Goal: Transaction & Acquisition: Download file/media

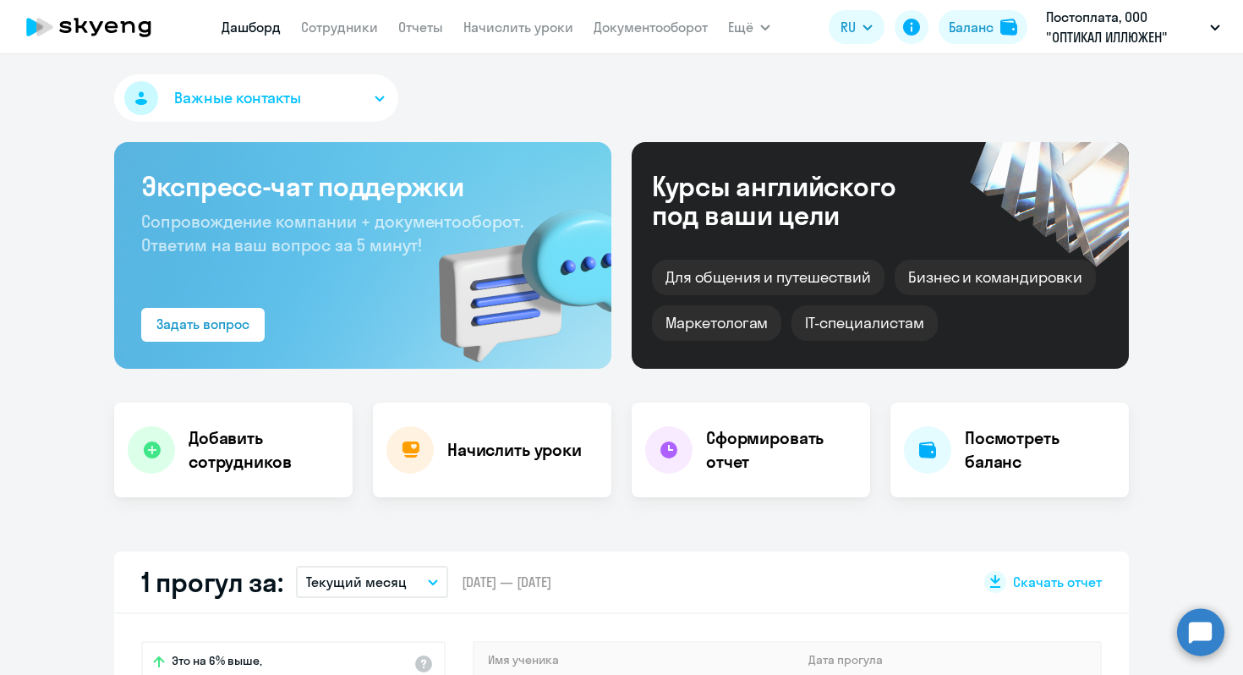
select select "30"
click at [358, 29] on link "Сотрудники" at bounding box center [339, 27] width 77 height 17
select select "30"
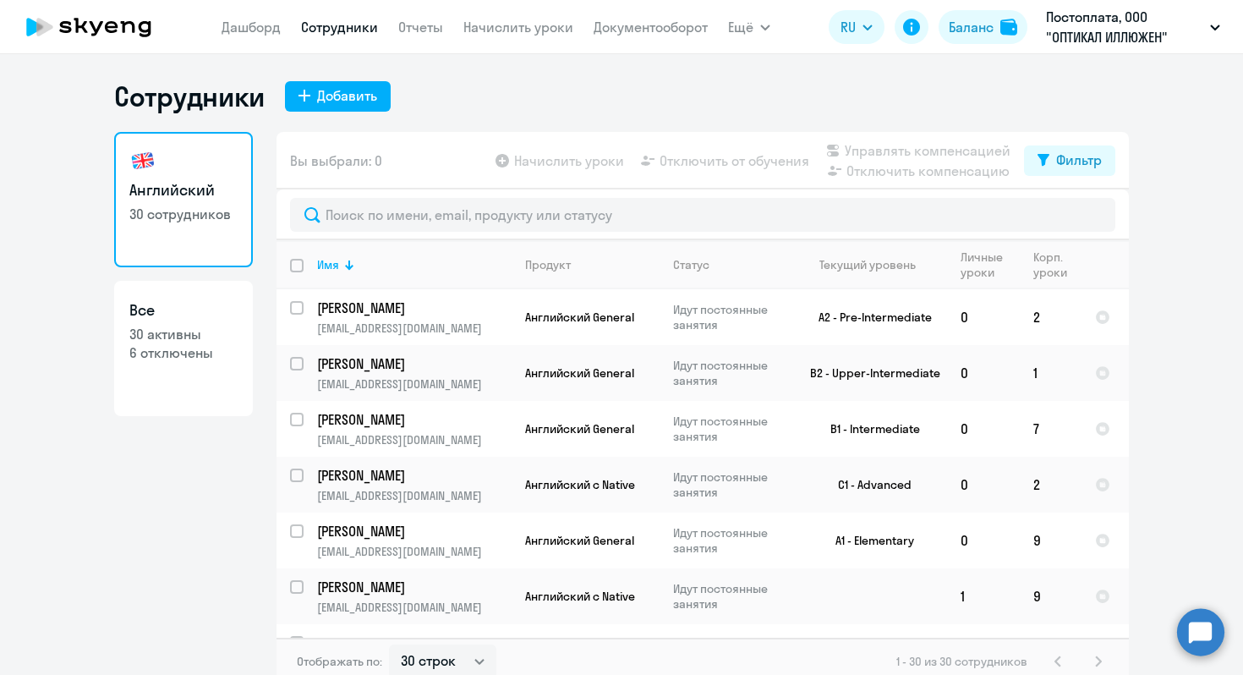
click at [186, 357] on p "6 отключены" at bounding box center [183, 352] width 108 height 19
select select "30"
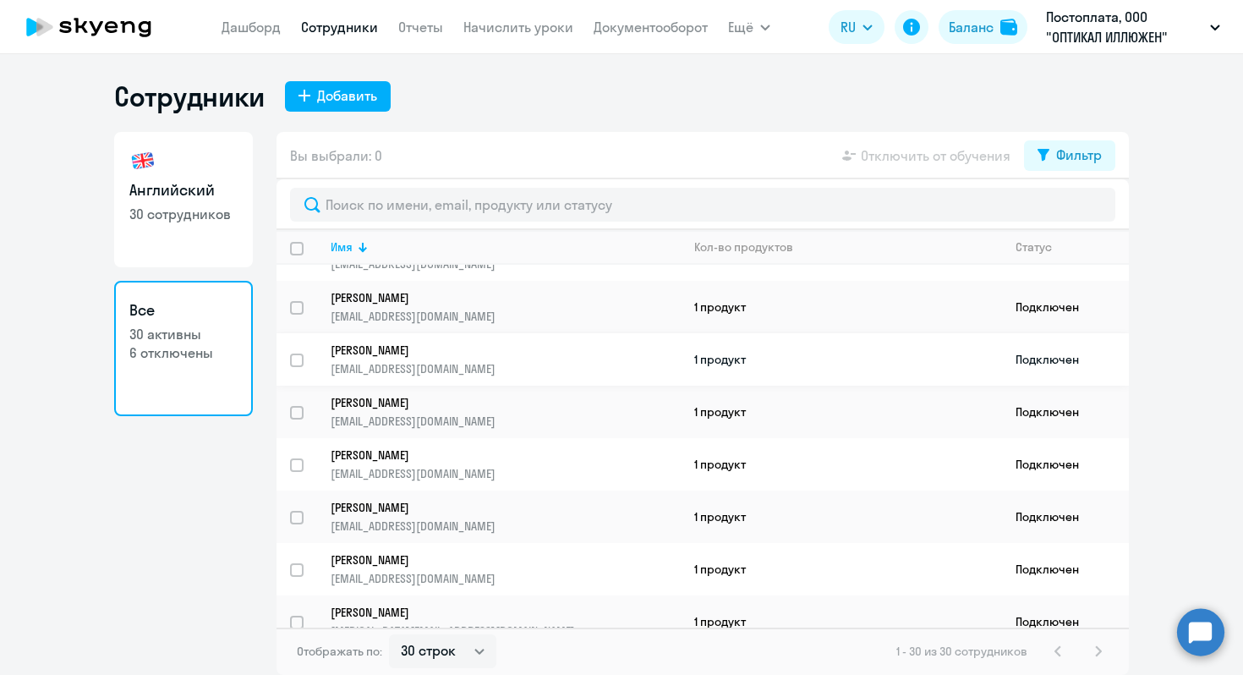
scroll to position [46, 0]
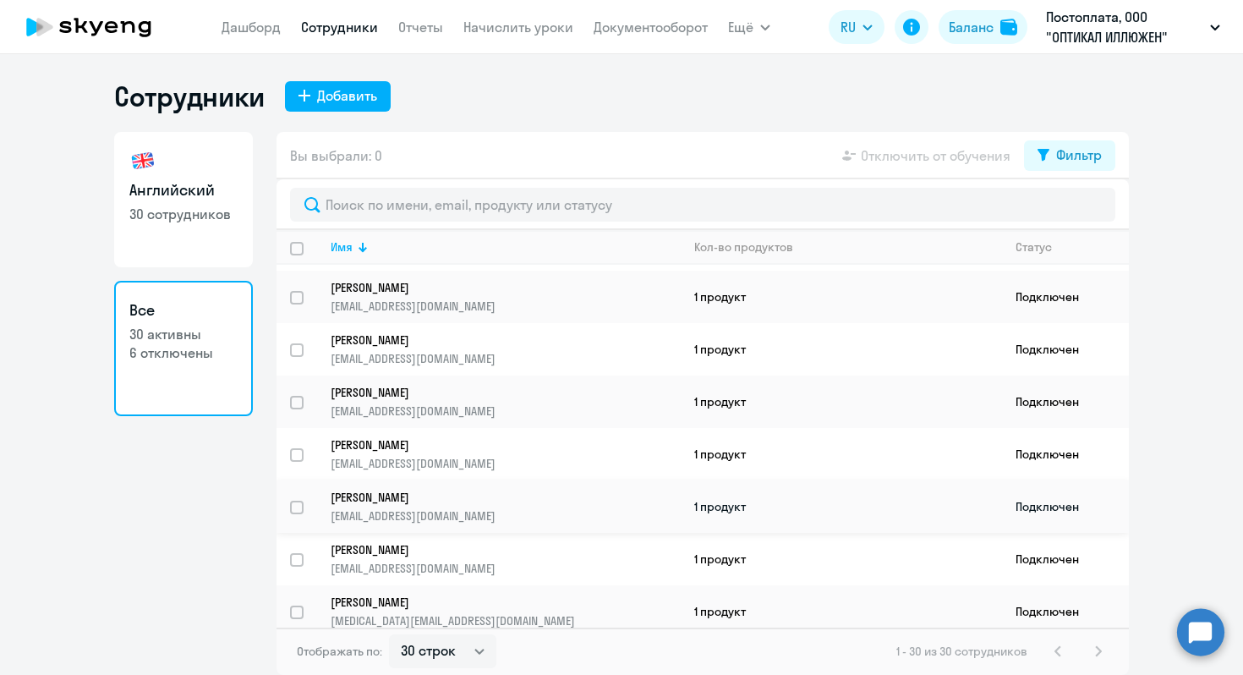
click at [300, 504] on input "select row 41525020" at bounding box center [307, 517] width 34 height 34
click at [300, 504] on input "deselect row 41525020" at bounding box center [307, 517] width 34 height 34
checkbox input "false"
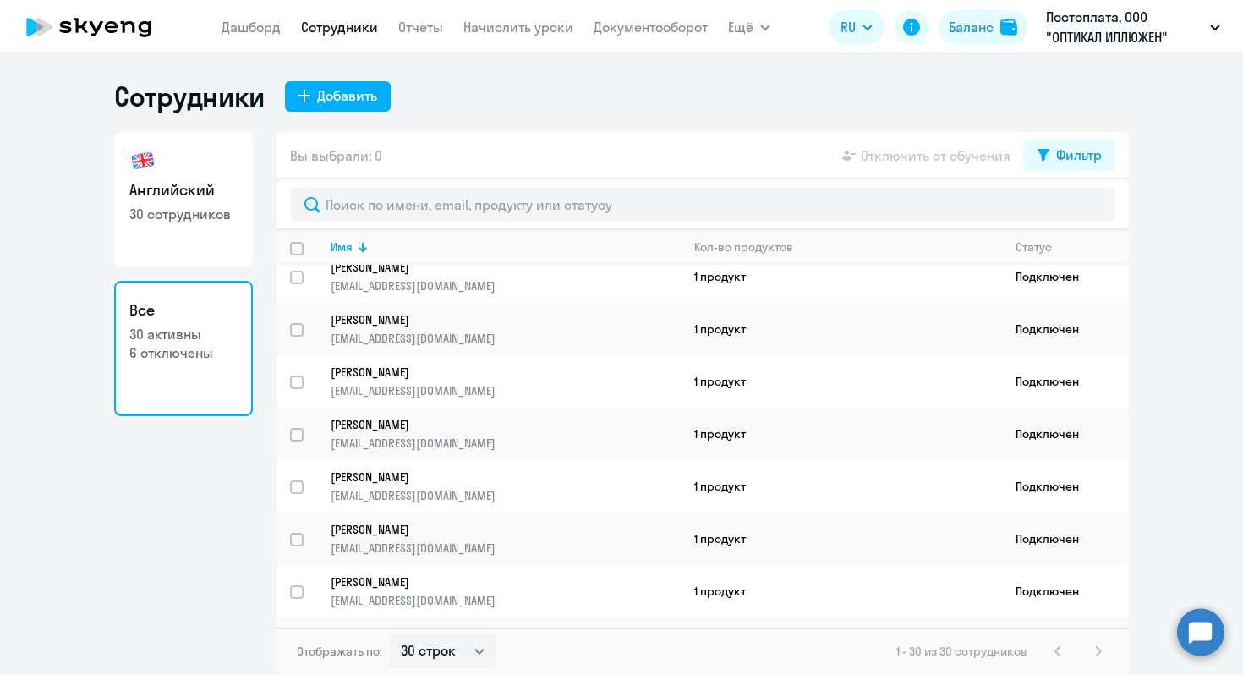
scroll to position [435, 0]
click at [298, 374] on input "select row 40496462" at bounding box center [307, 391] width 34 height 34
checkbox input "true"
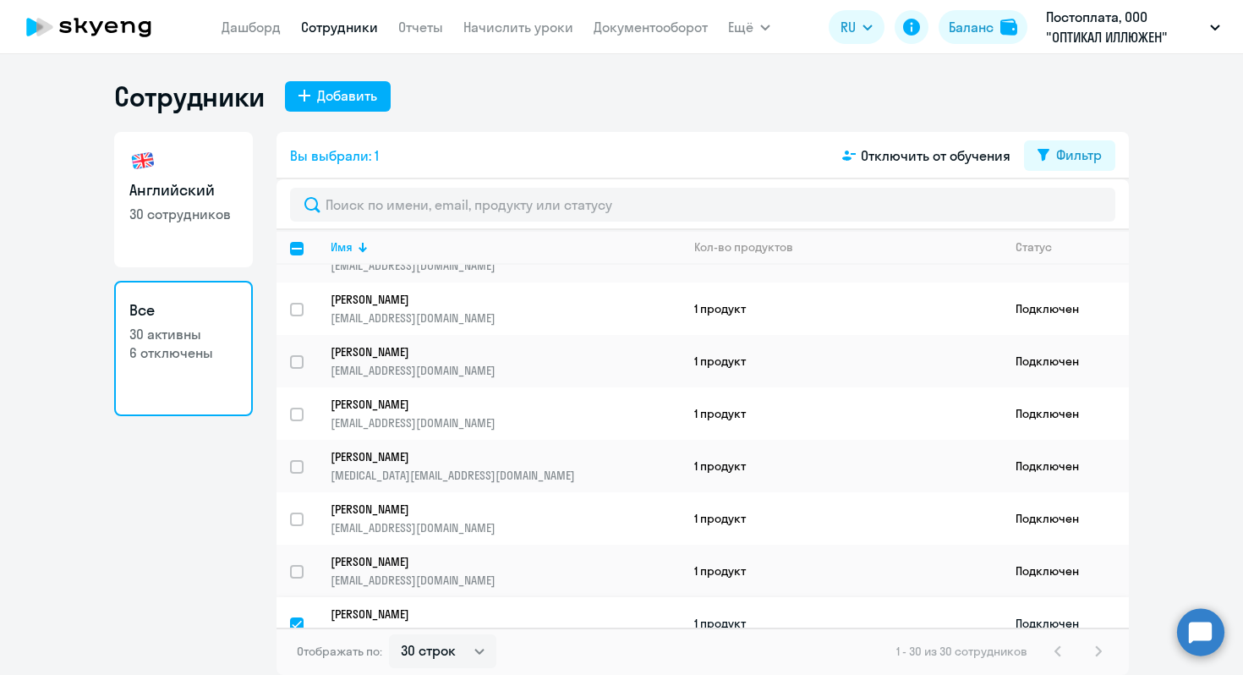
scroll to position [0, 0]
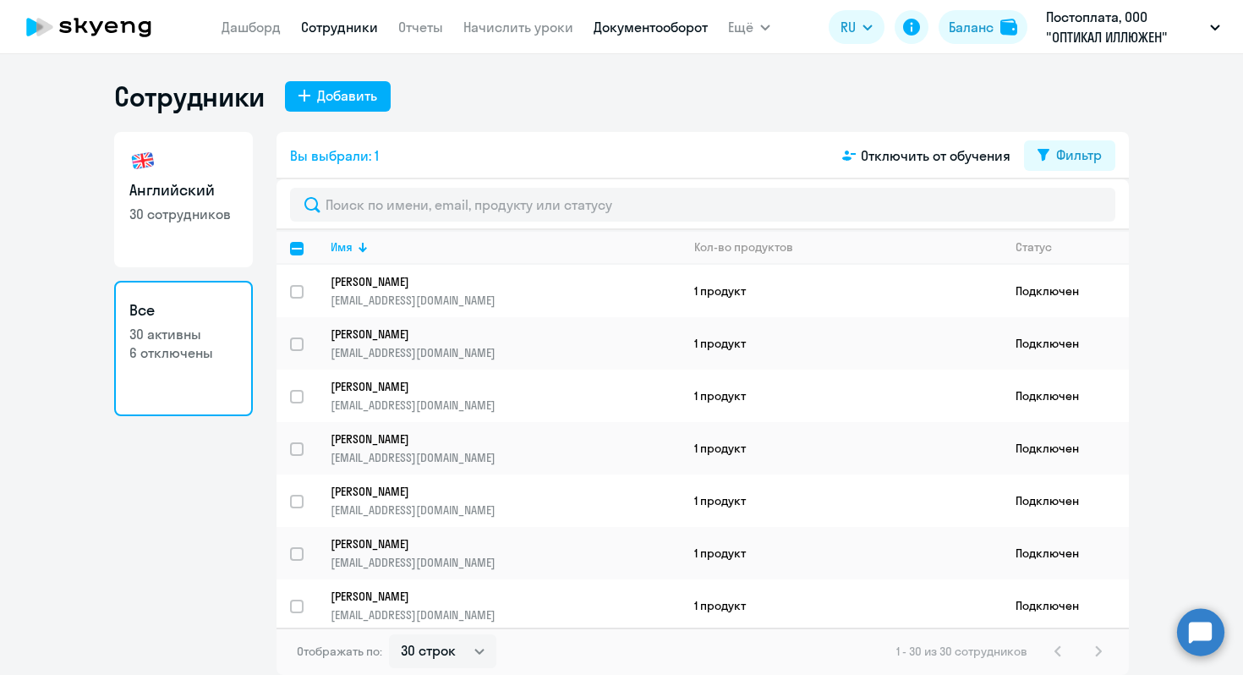
click at [644, 30] on link "Документооборот" at bounding box center [650, 27] width 114 height 17
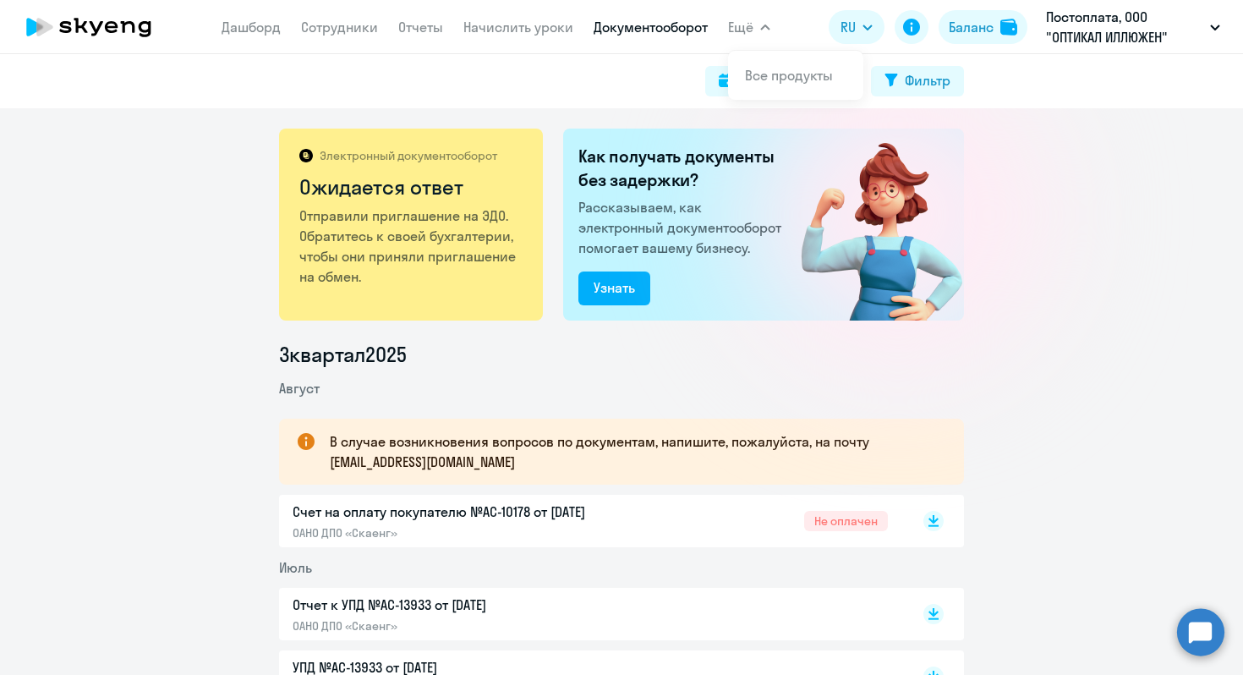
click at [751, 30] on span "Ещё" at bounding box center [740, 27] width 25 height 20
click at [751, 31] on span "Ещё" at bounding box center [740, 27] width 25 height 20
click at [533, 35] on link "Начислить уроки" at bounding box center [518, 27] width 110 height 17
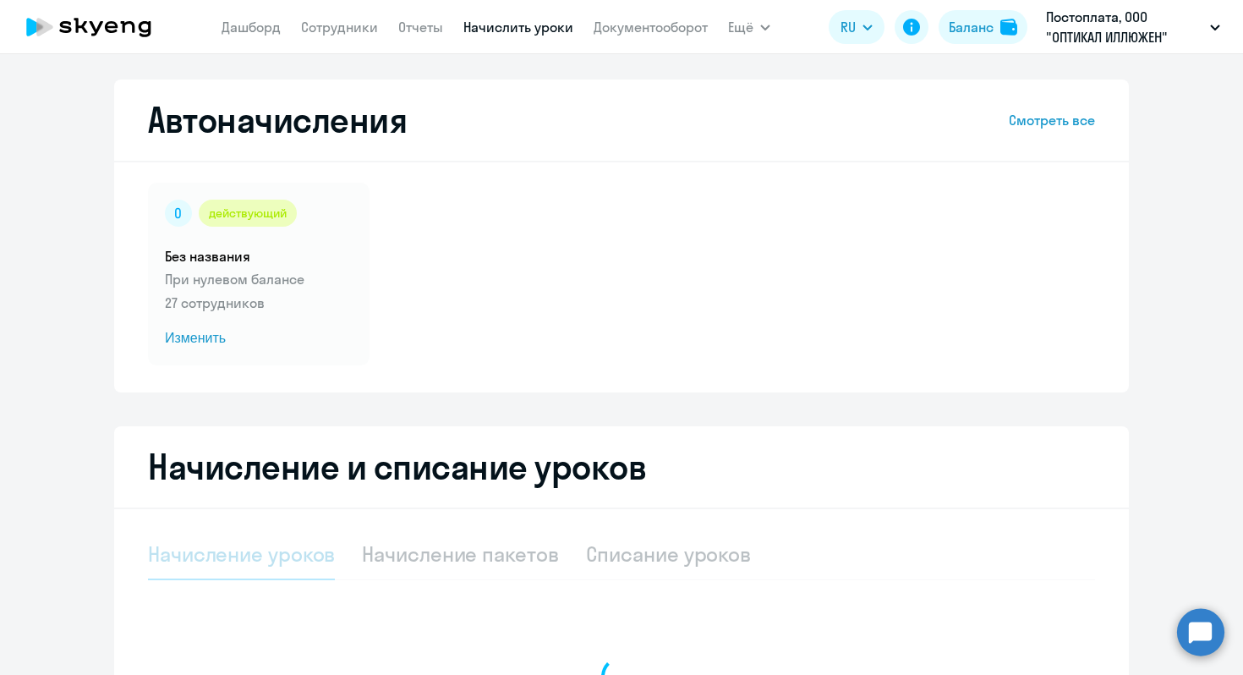
select select "10"
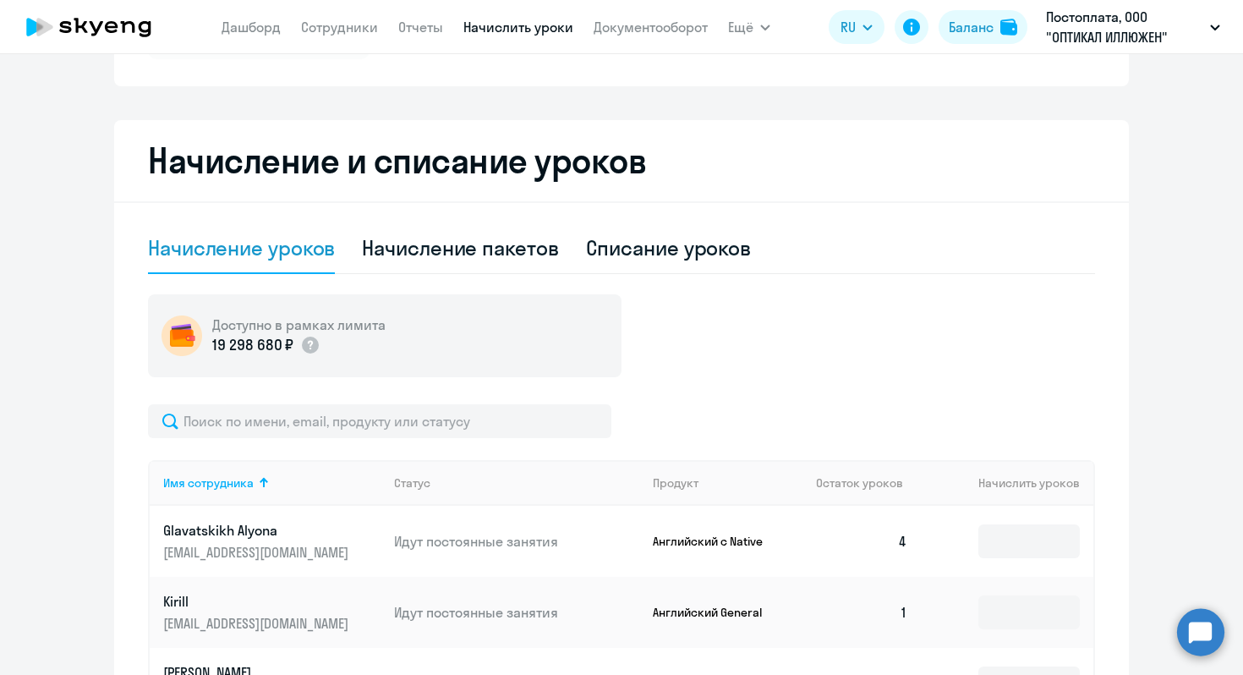
scroll to position [304, 0]
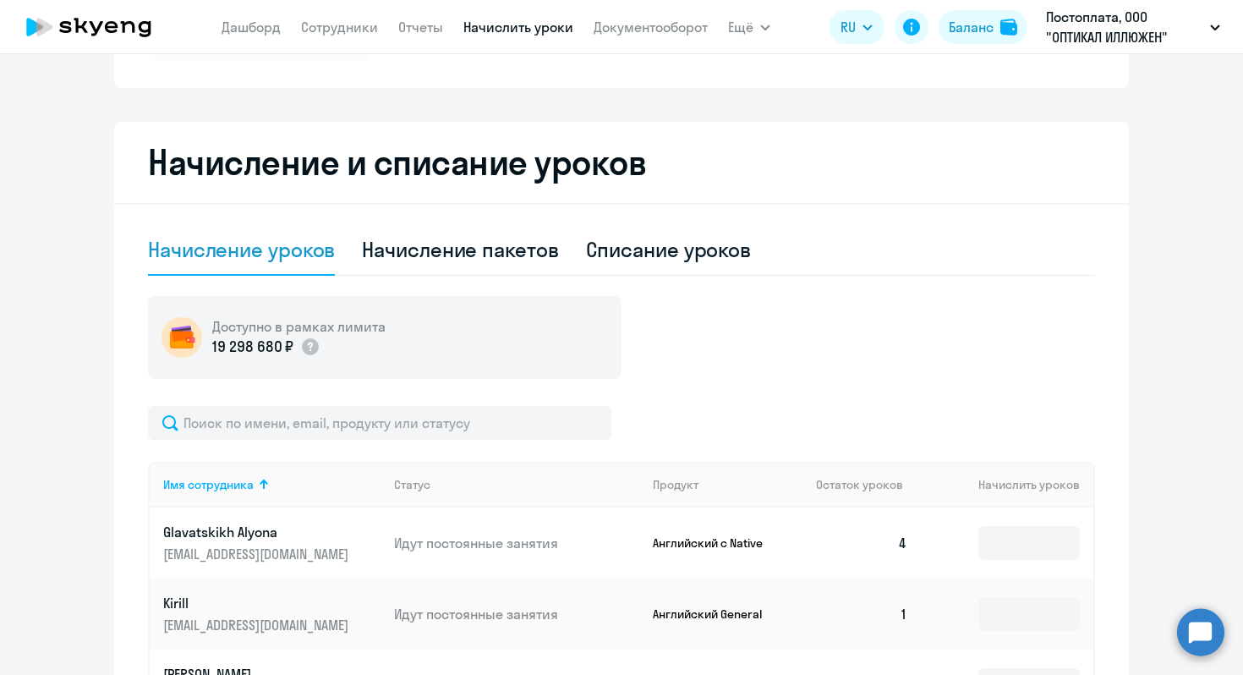
click at [533, 254] on div "Начисление пакетов" at bounding box center [460, 249] width 196 height 27
select select "10"
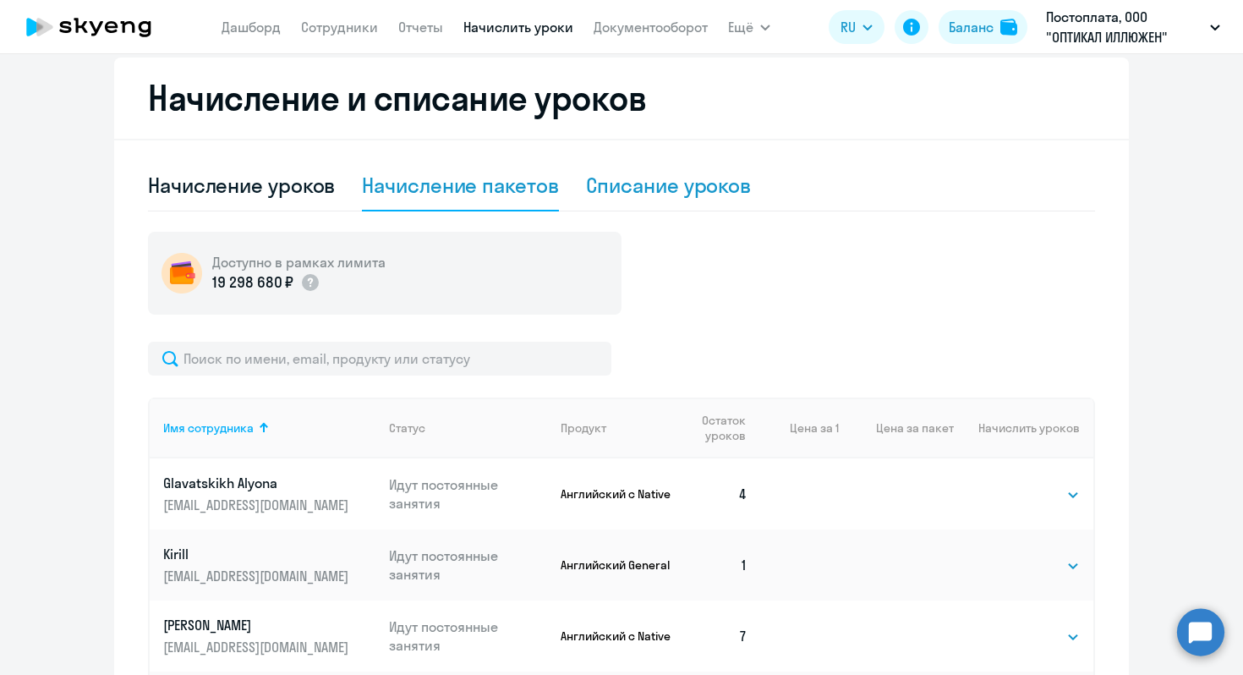
scroll to position [312, 0]
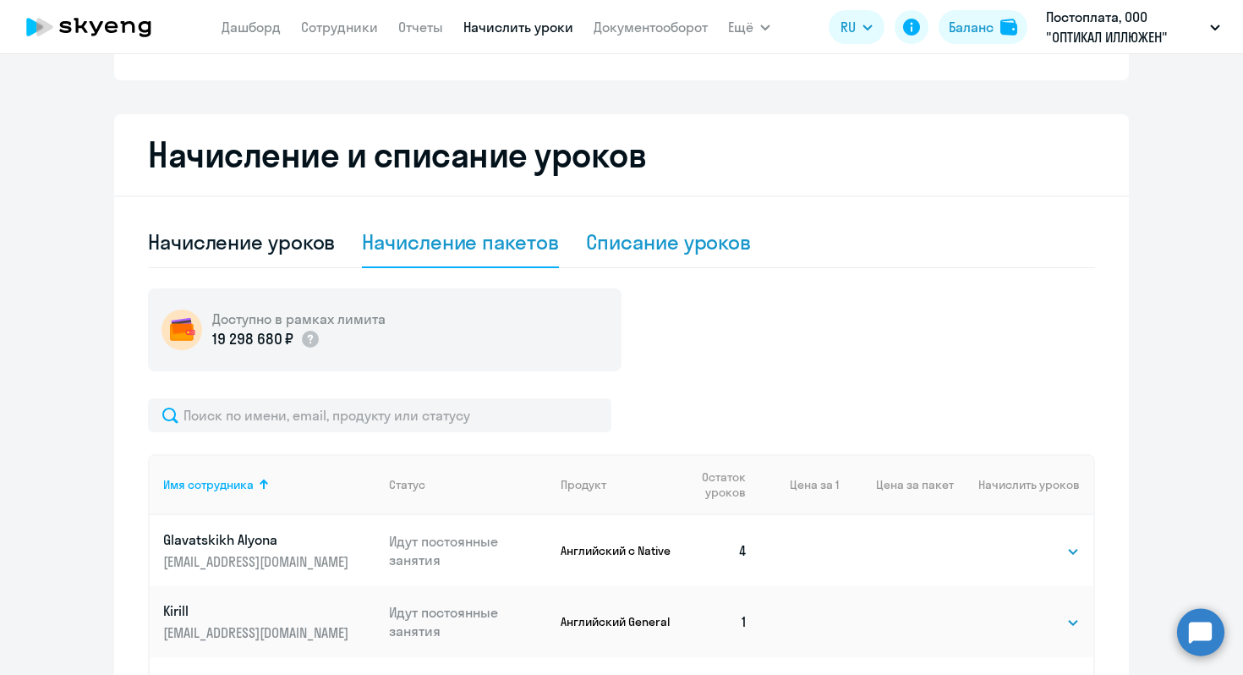
click at [669, 242] on div "Списание уроков" at bounding box center [669, 241] width 166 height 27
select select "10"
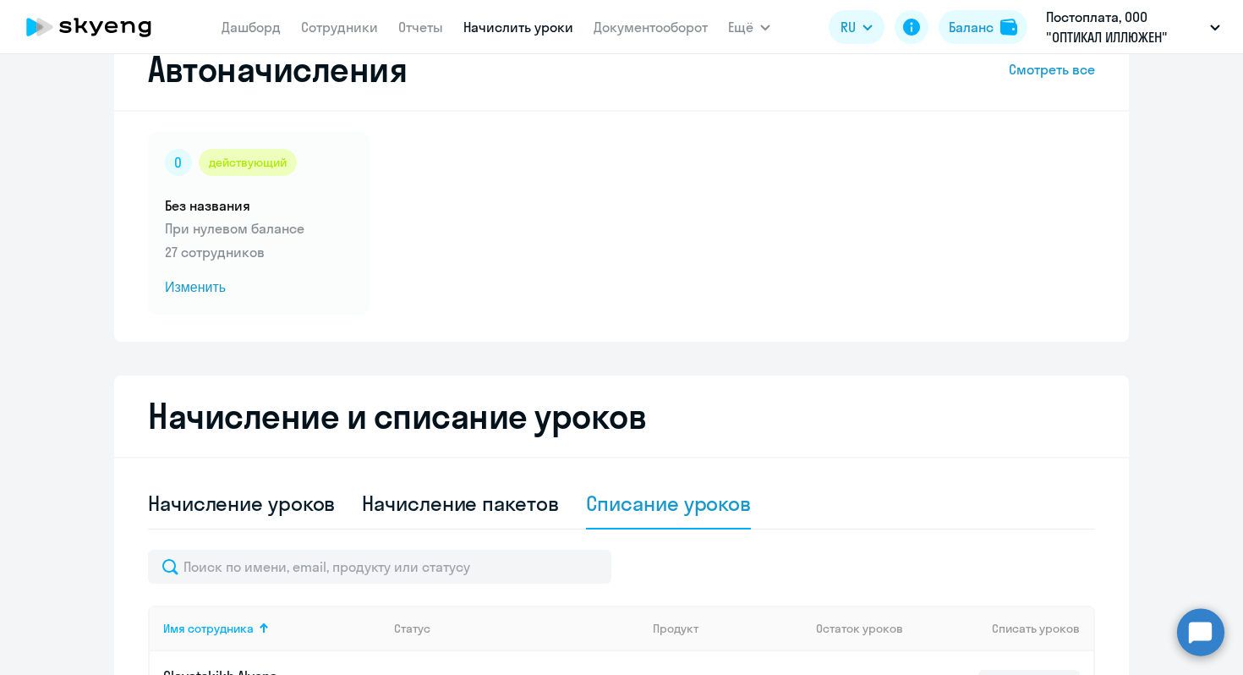
scroll to position [0, 0]
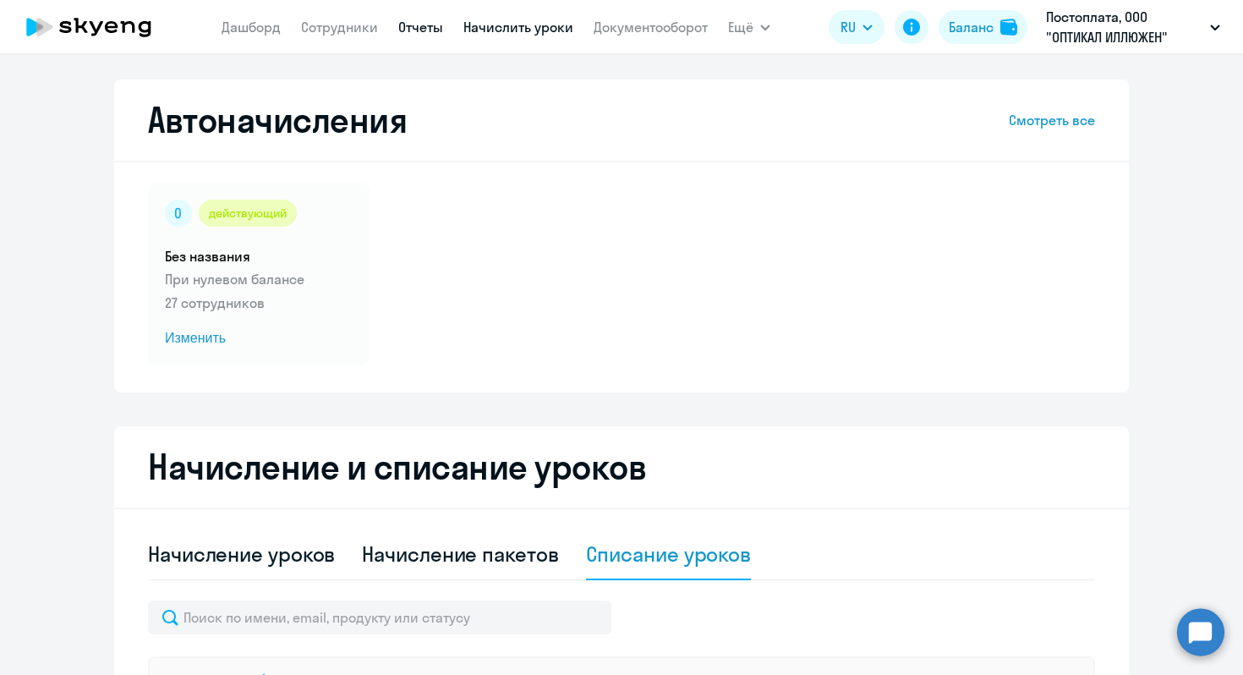
click at [424, 28] on link "Отчеты" at bounding box center [420, 27] width 45 height 17
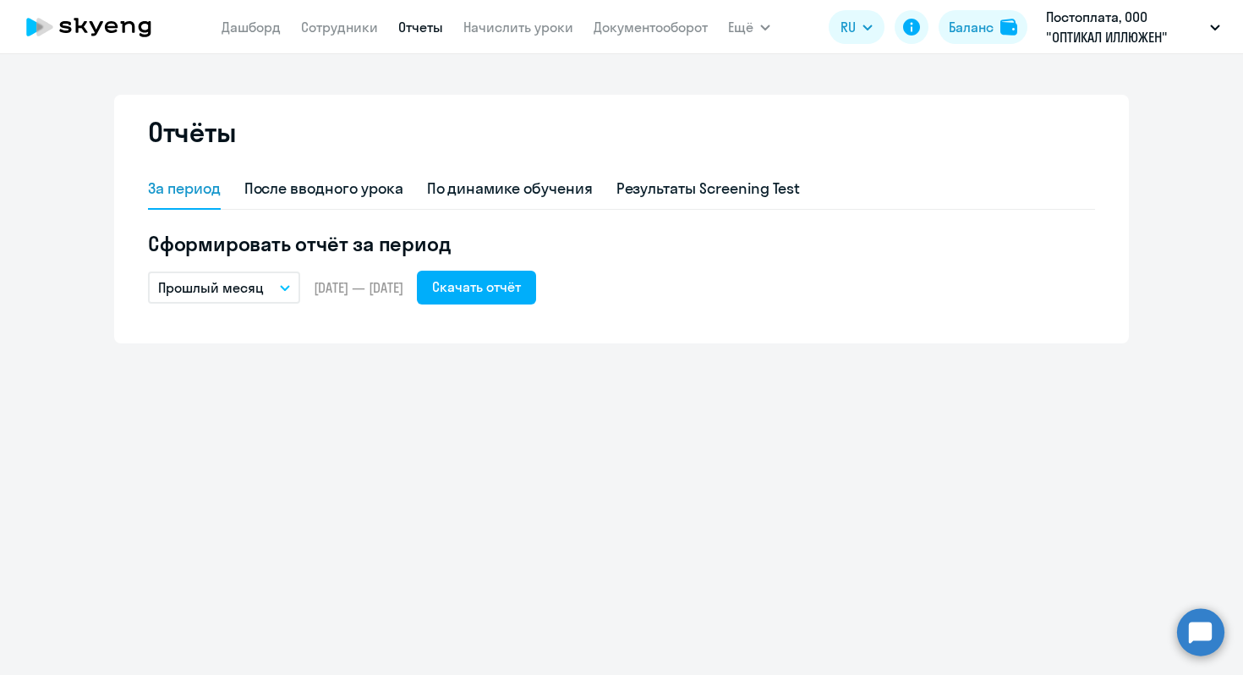
click at [217, 277] on p "Прошлый месяц" at bounding box center [211, 287] width 106 height 20
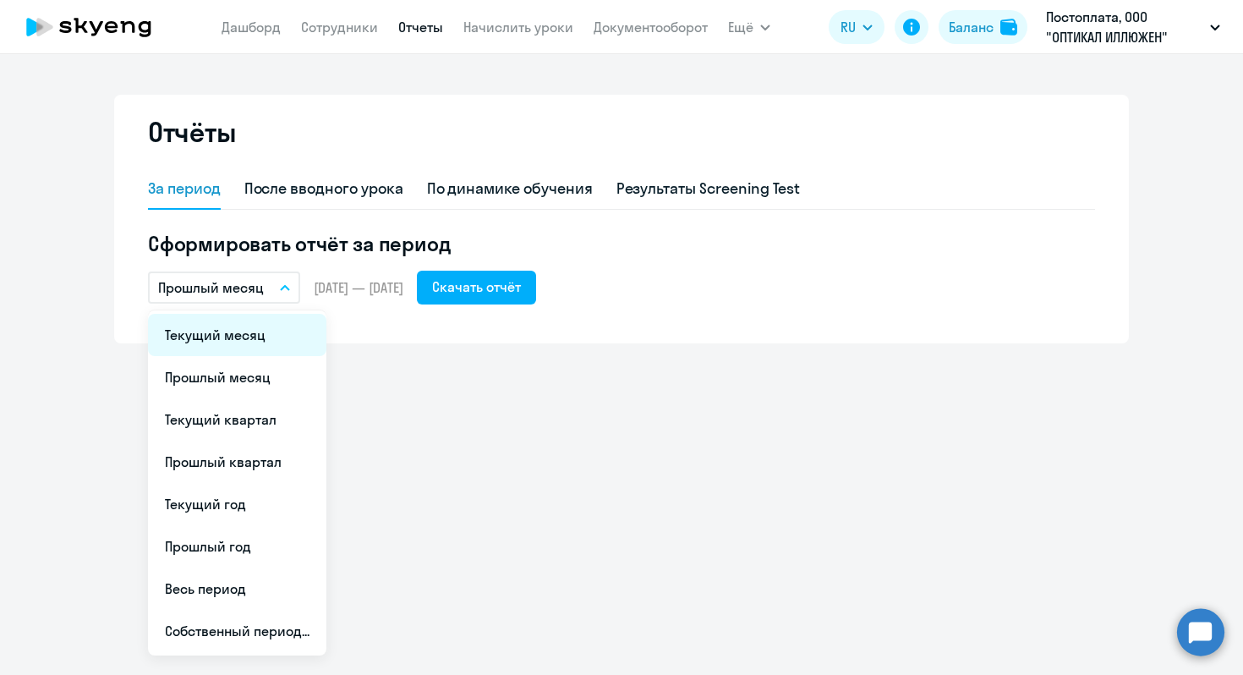
click at [233, 333] on li "Текущий месяц" at bounding box center [237, 335] width 178 height 42
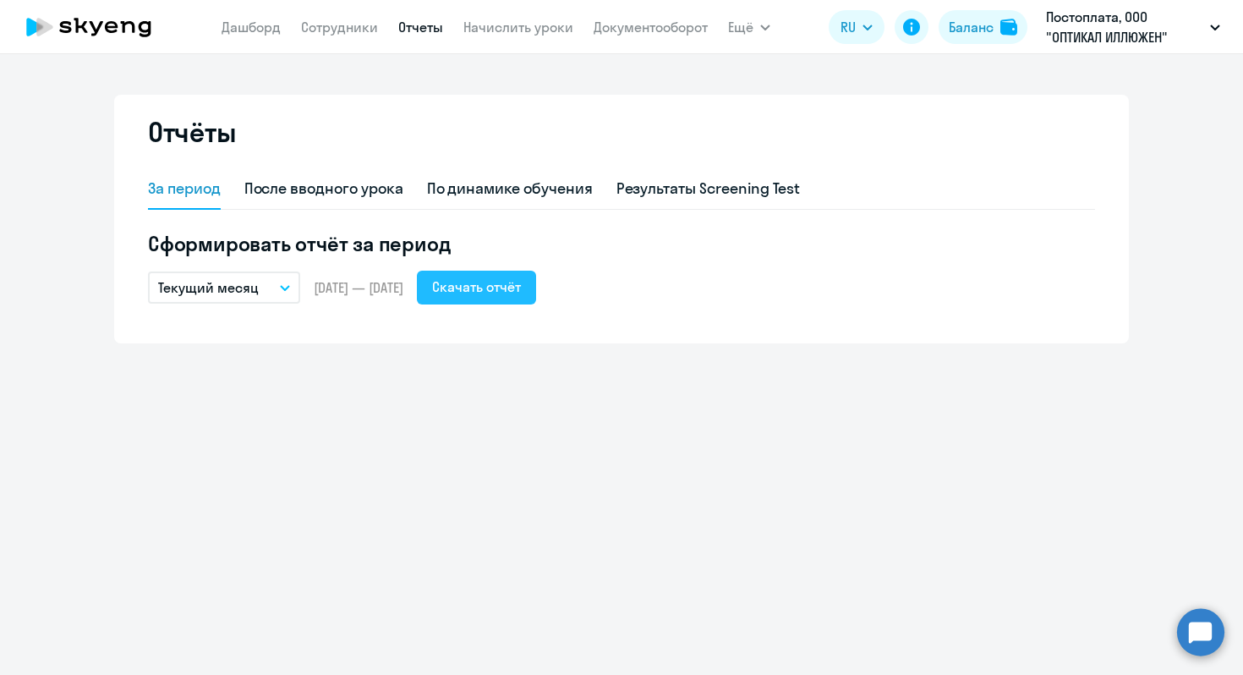
click at [521, 283] on div "Скачать отчёт" at bounding box center [476, 286] width 89 height 20
click at [661, 34] on link "Документооборот" at bounding box center [650, 27] width 114 height 17
